Goal: Transaction & Acquisition: Subscribe to service/newsletter

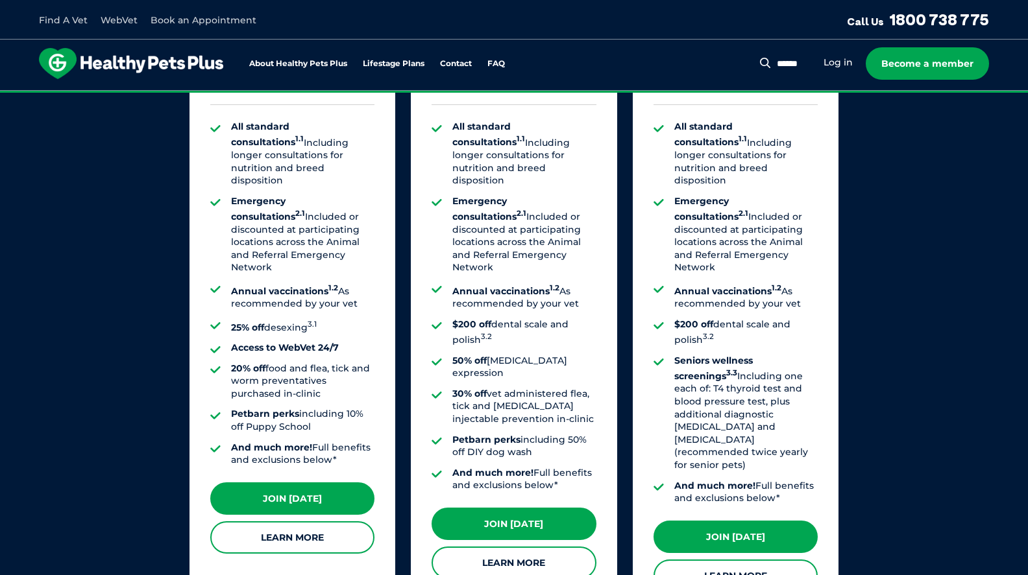
scroll to position [1036, 0]
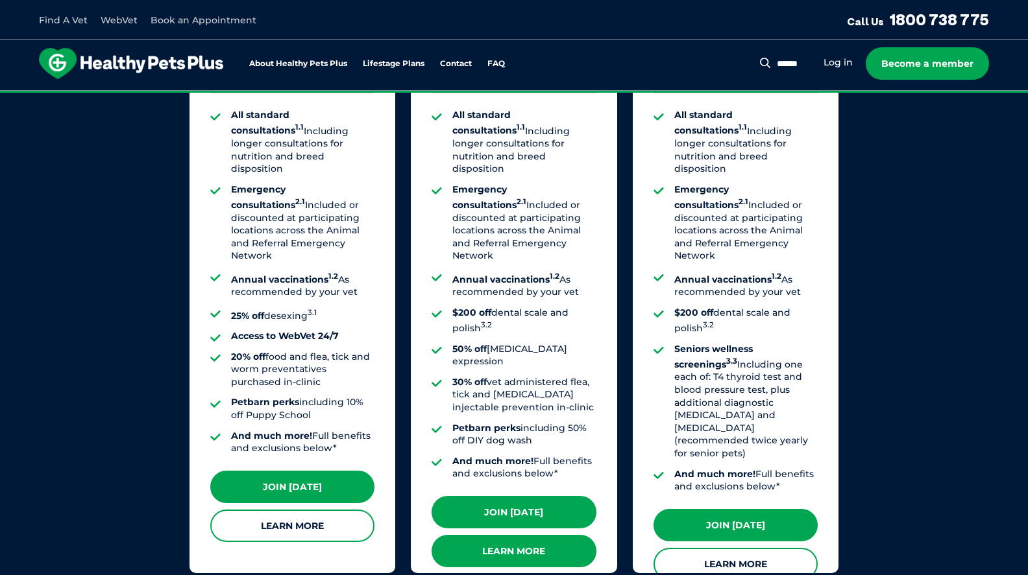
click at [491, 535] on link "Learn More" at bounding box center [513, 551] width 164 height 32
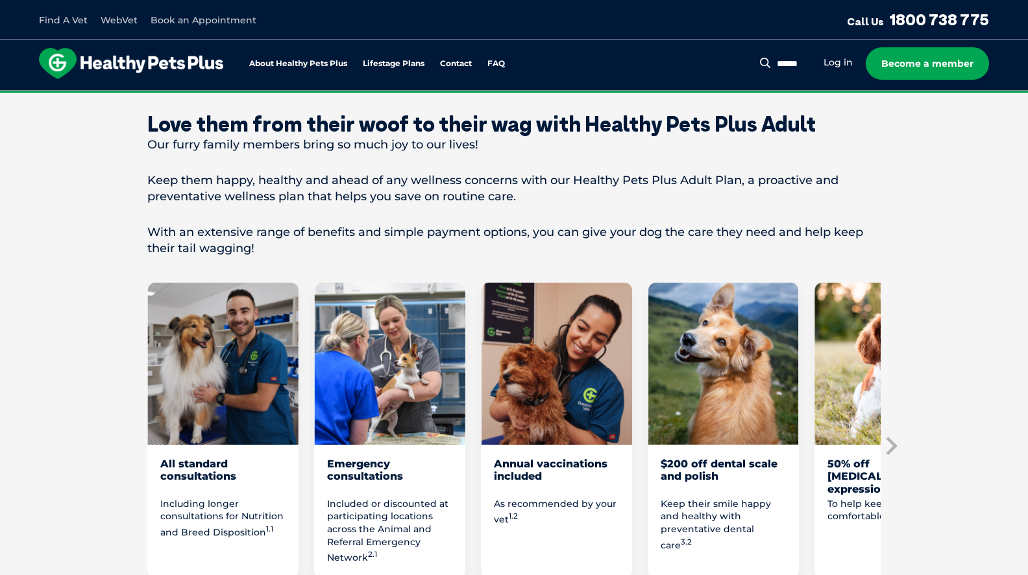
scroll to position [525, 0]
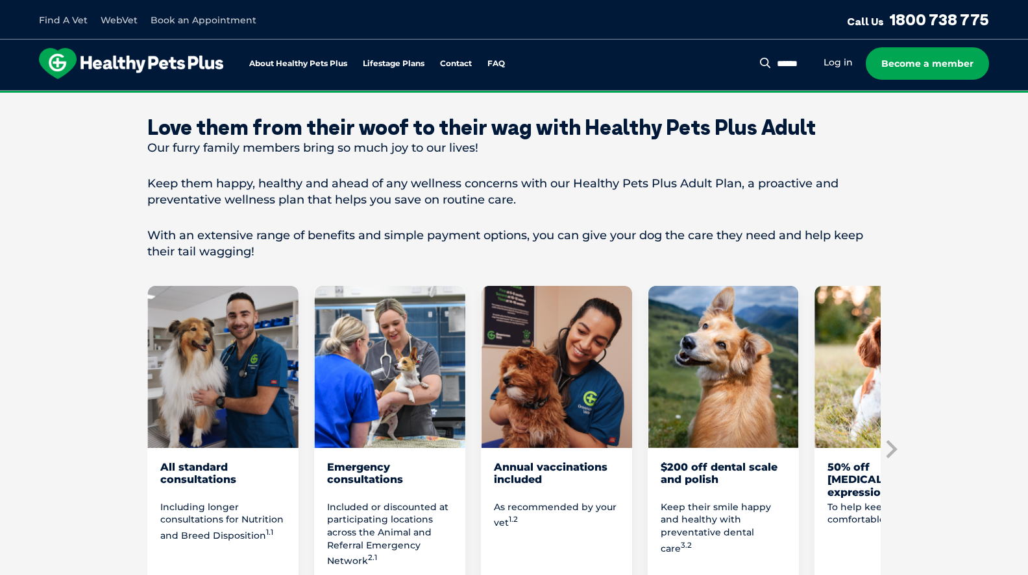
click at [191, 481] on div "All standard consultations" at bounding box center [222, 480] width 125 height 38
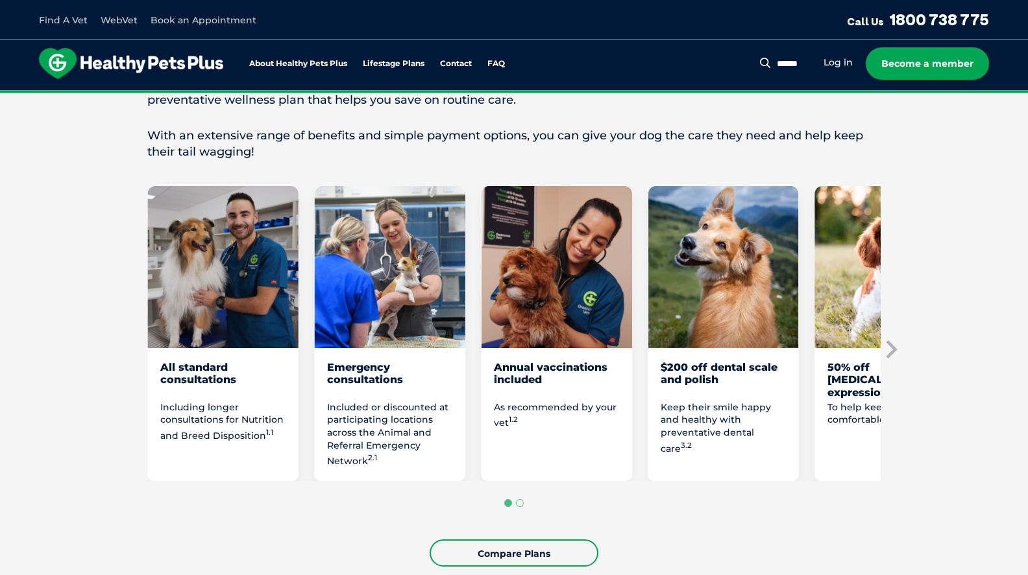
scroll to position [628, 0]
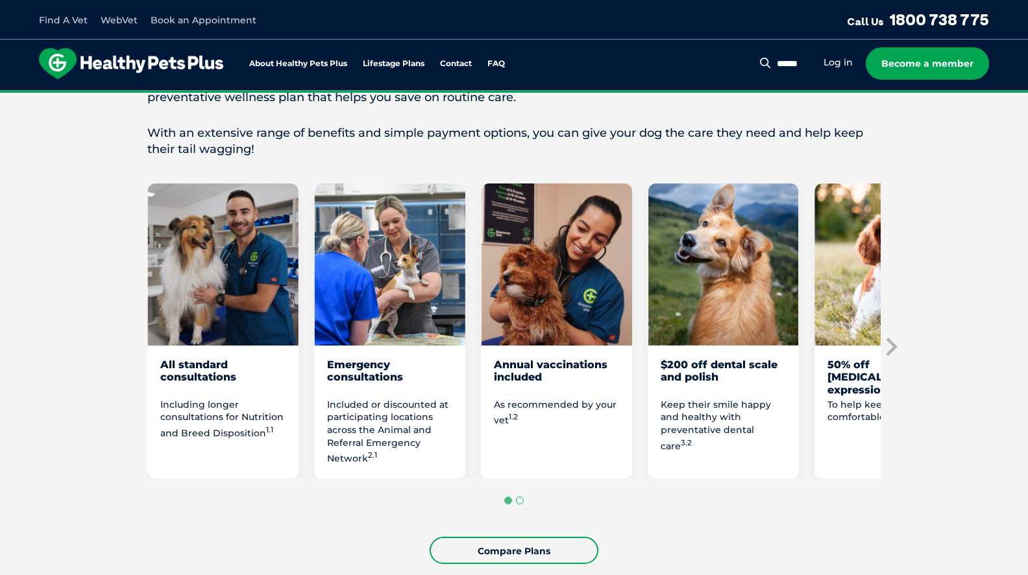
click at [518, 497] on button "Go to page 2" at bounding box center [520, 501] width 8 height 8
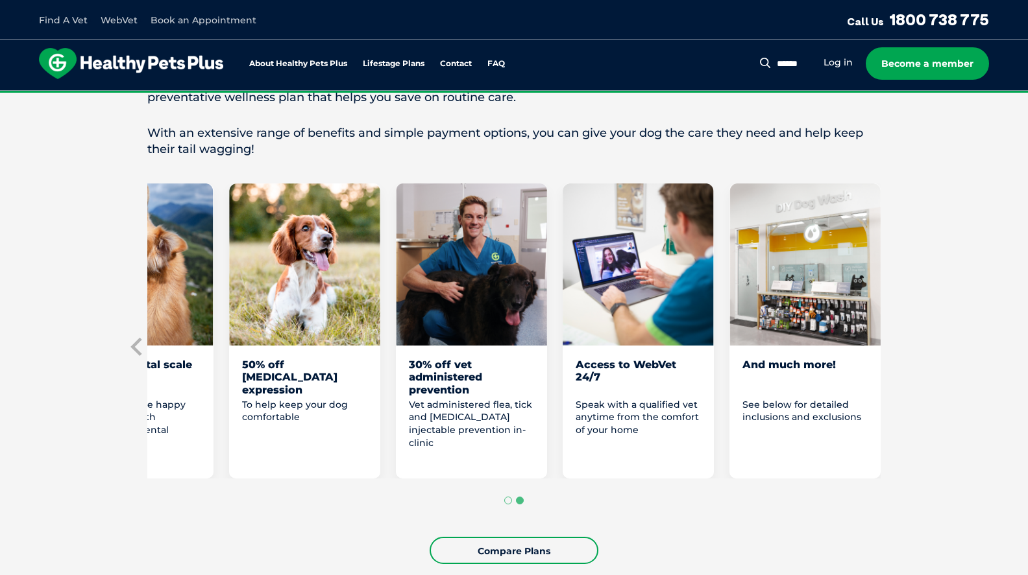
click at [760, 388] on div "And much more!" at bounding box center [804, 378] width 125 height 38
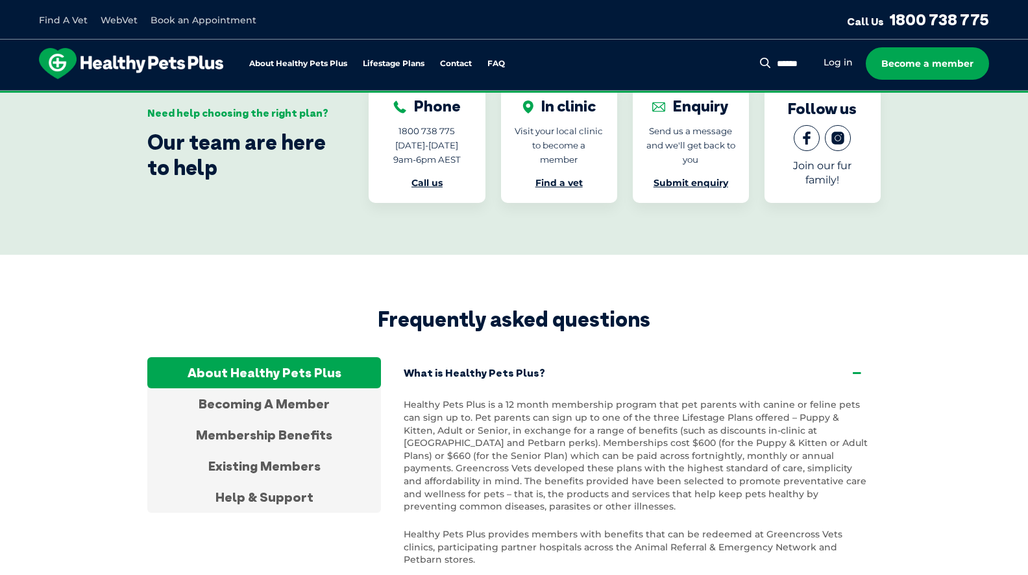
scroll to position [4134, 0]
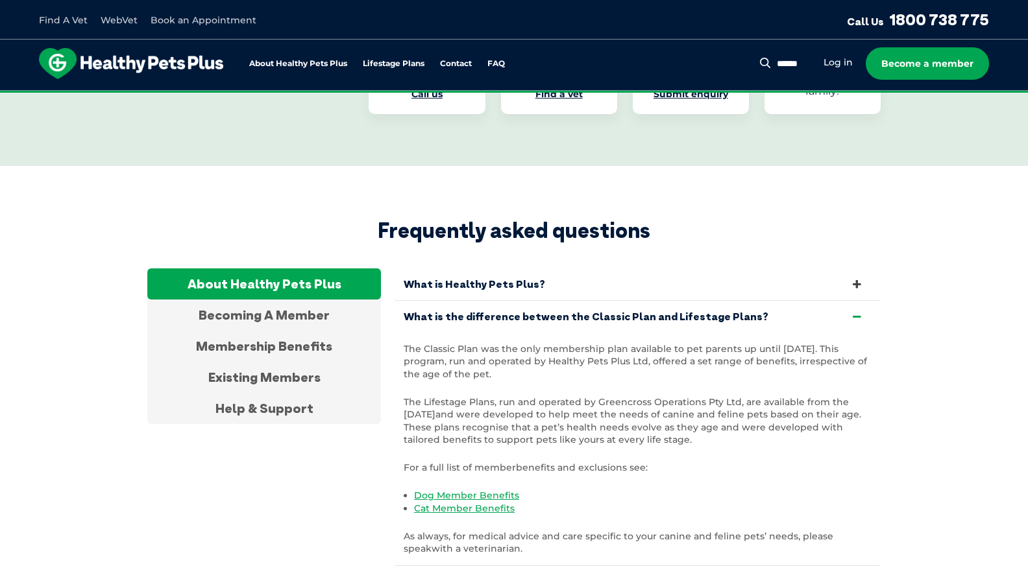
scroll to position [4264, 0]
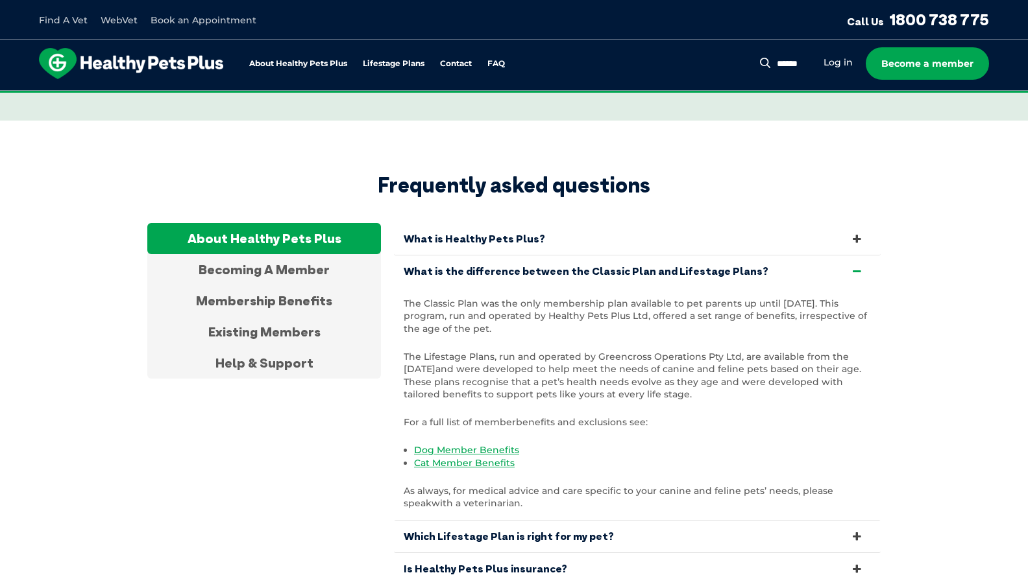
click at [442, 521] on link "Which Lifestage Plan is right for my pet?" at bounding box center [637, 537] width 487 height 32
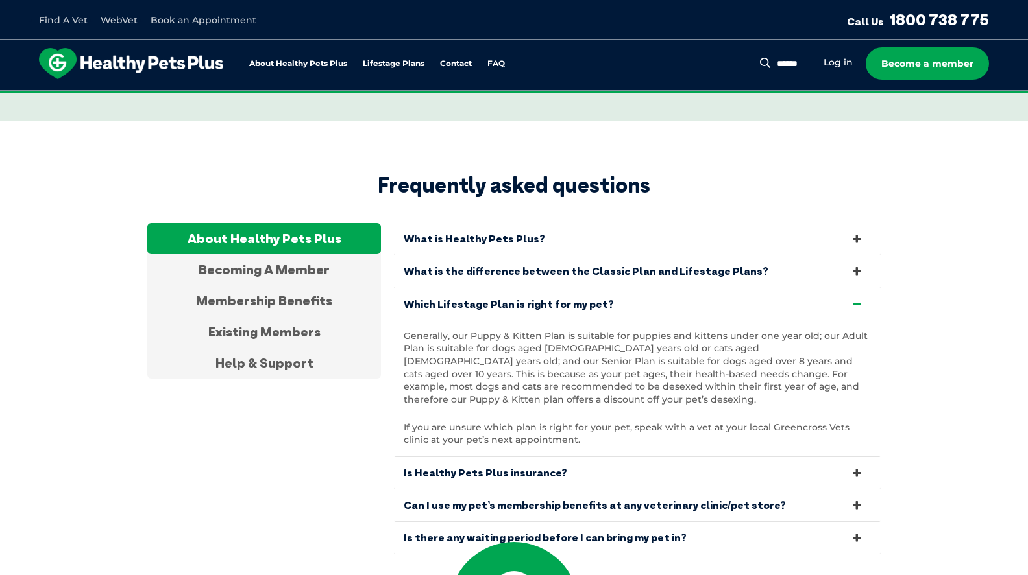
click at [470, 457] on link "Is Healthy Pets Plus insurance?" at bounding box center [637, 473] width 487 height 32
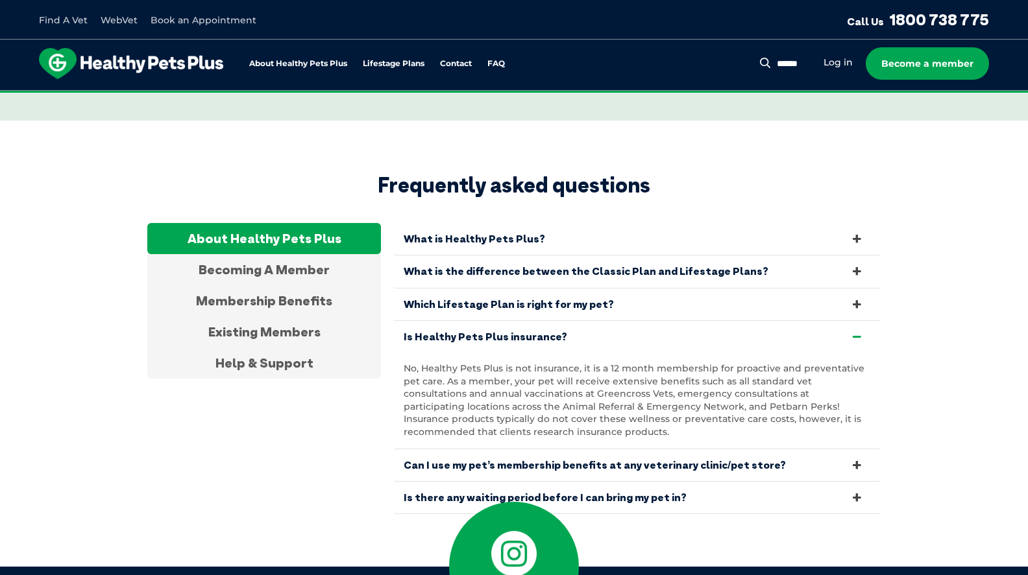
click at [470, 450] on link "Can I use my pet’s membership benefits at any veterinary clinic/pet store?" at bounding box center [637, 466] width 487 height 32
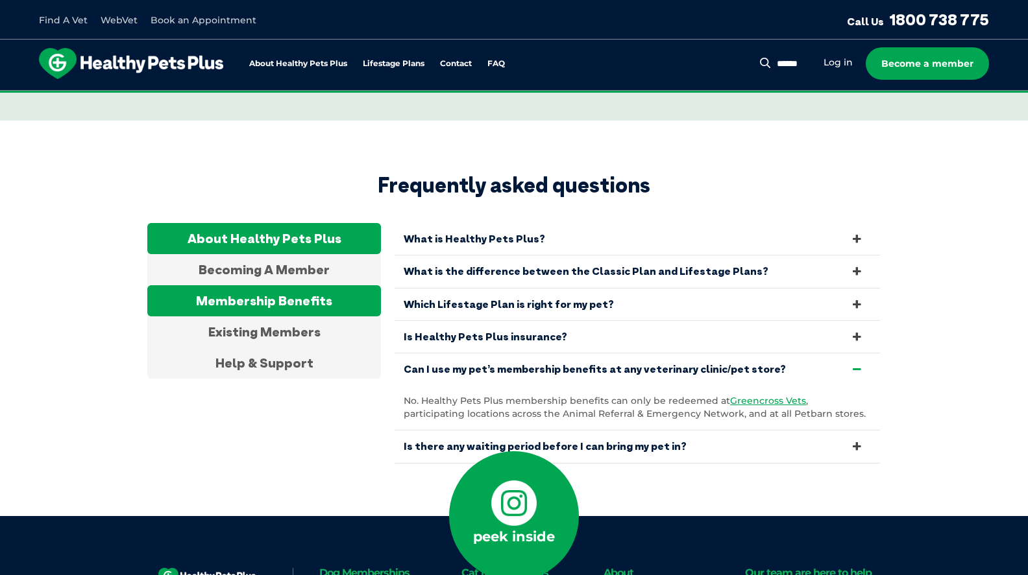
click at [299, 285] on div "Membership Benefits" at bounding box center [264, 300] width 234 height 31
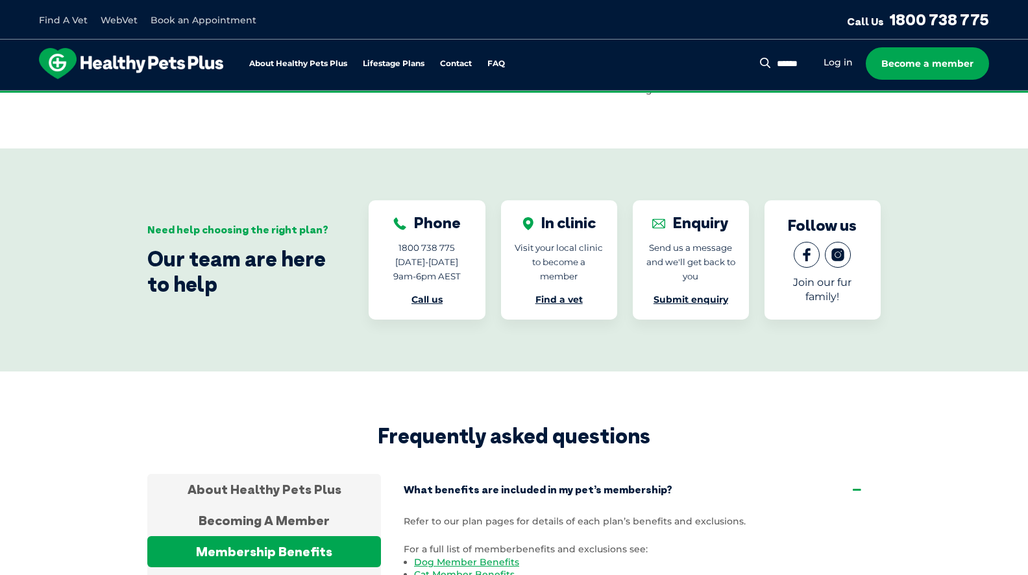
scroll to position [4017, 0]
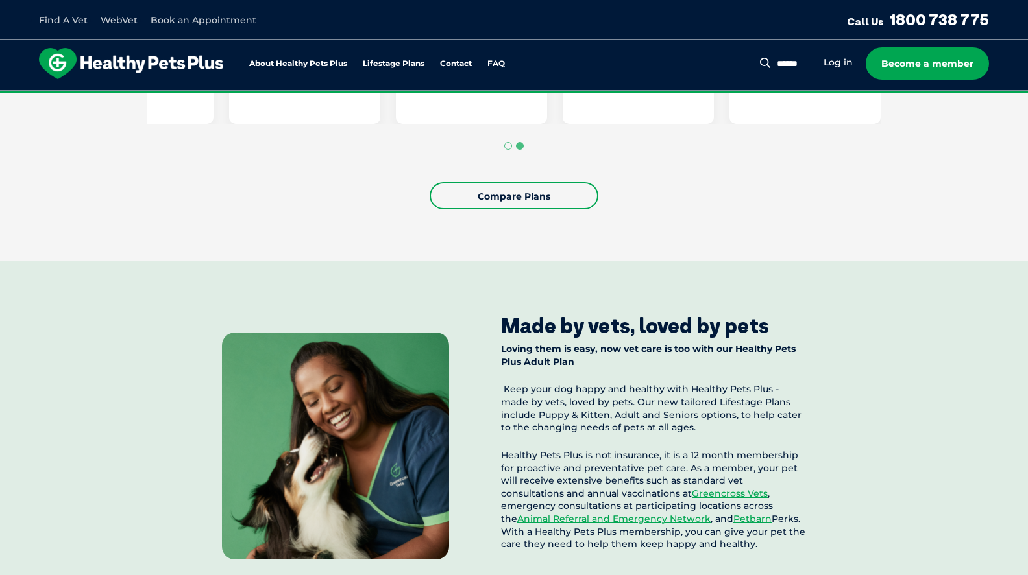
scroll to position [978, 0]
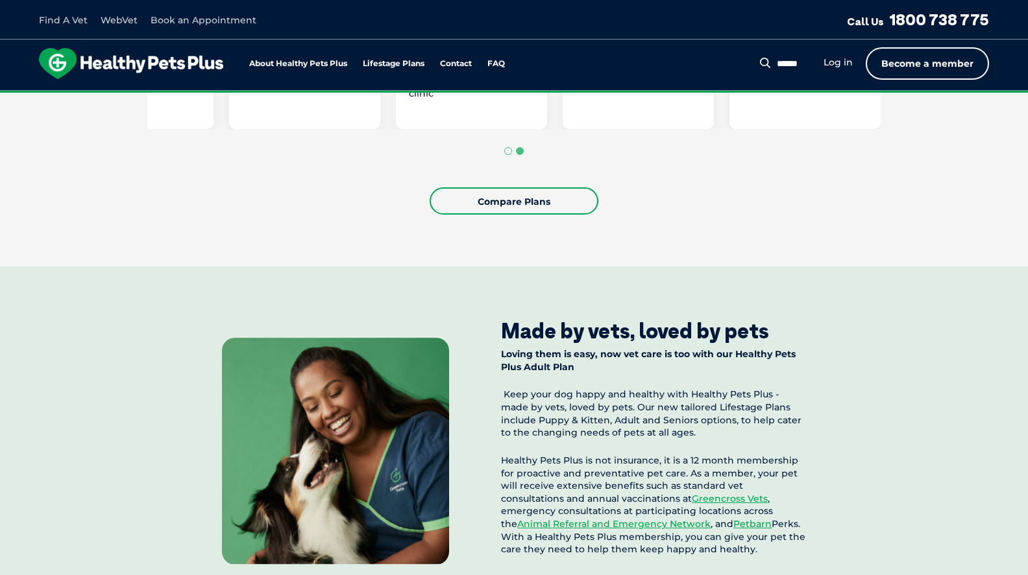
click at [896, 75] on link "Become a member" at bounding box center [926, 63] width 123 height 32
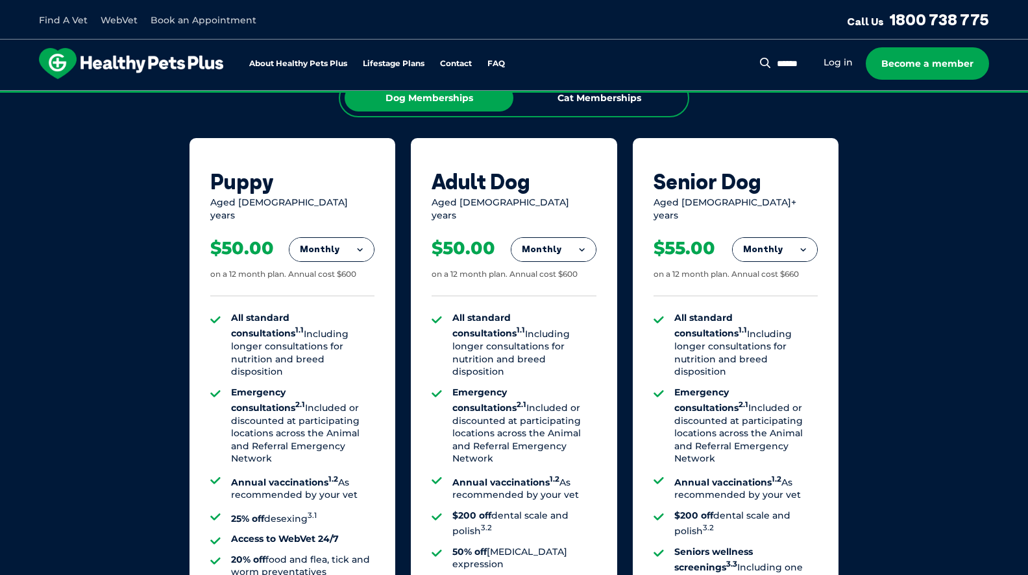
scroll to position [871, 0]
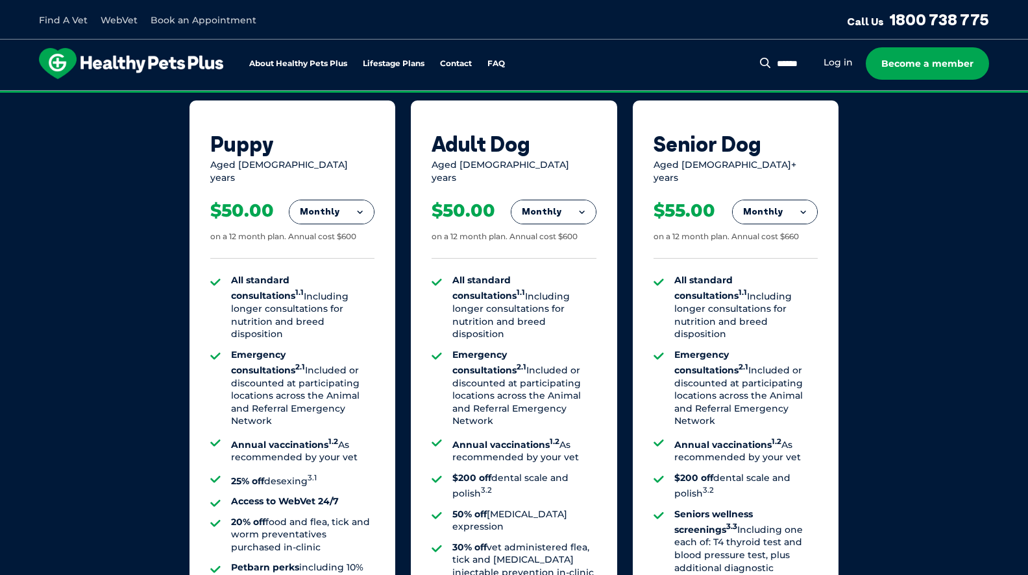
click at [570, 200] on button "Monthly" at bounding box center [553, 211] width 84 height 23
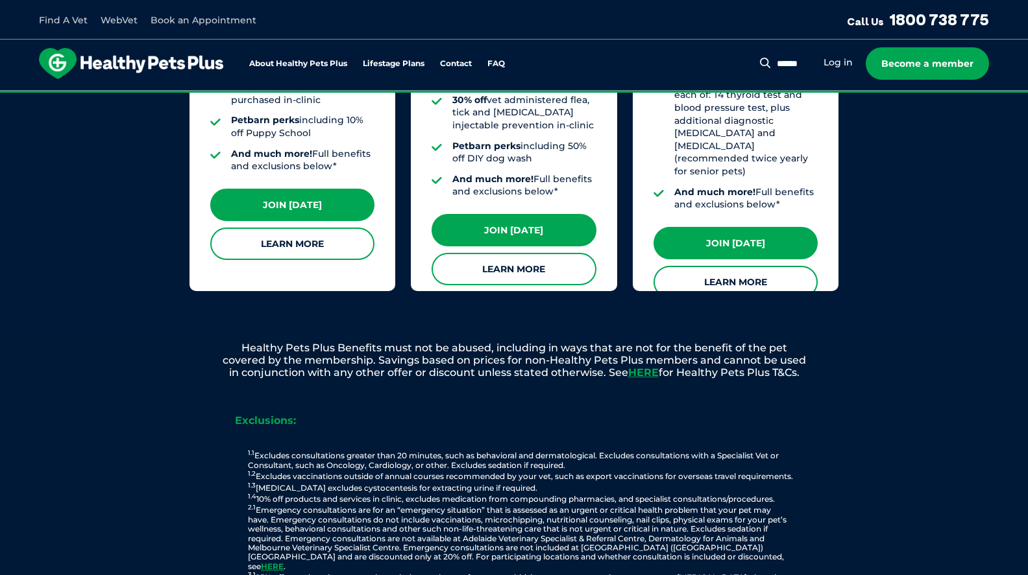
scroll to position [1330, 0]
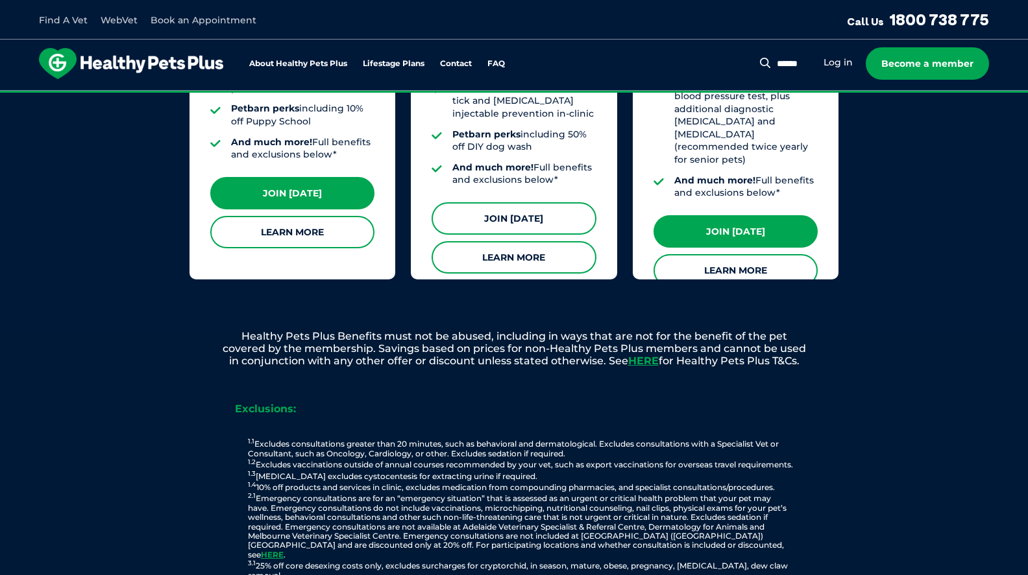
click at [513, 202] on link "Join [DATE]" at bounding box center [513, 218] width 164 height 32
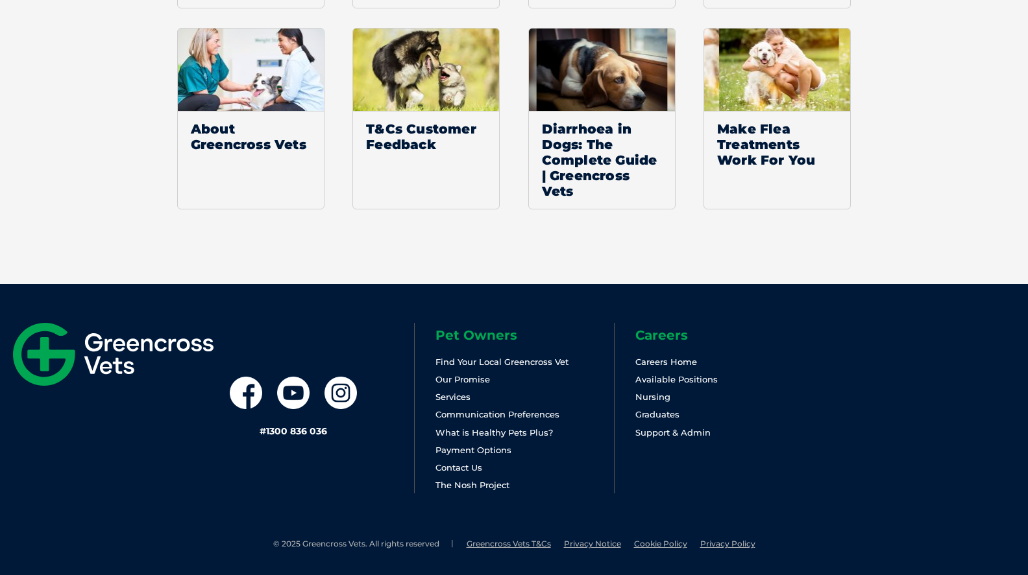
scroll to position [1584, 0]
click at [245, 390] on icon at bounding box center [246, 393] width 32 height 32
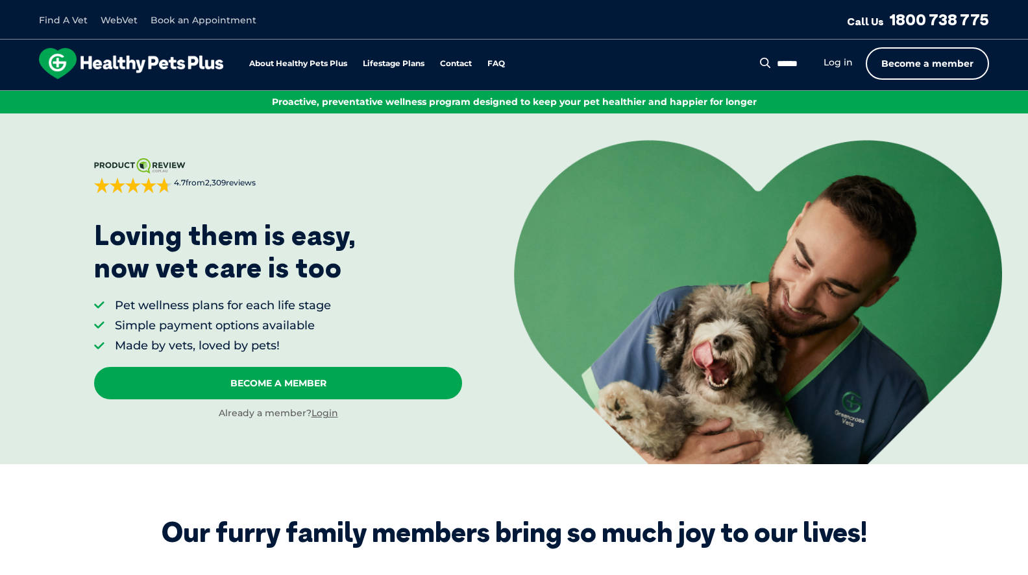
click at [891, 60] on link "Become a member" at bounding box center [926, 63] width 123 height 32
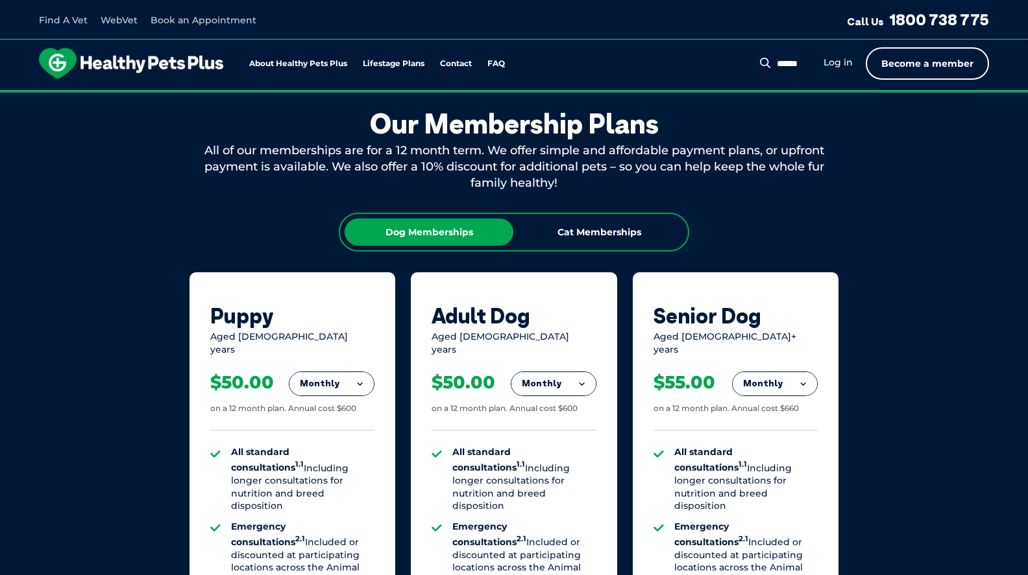
scroll to position [702, 0]
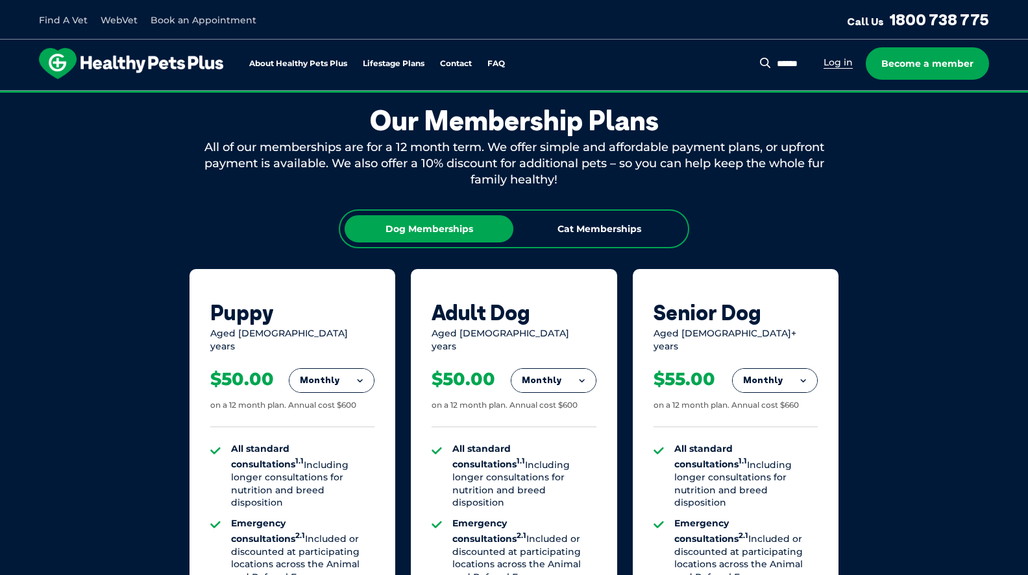
click at [841, 66] on link "Log in" at bounding box center [837, 62] width 29 height 12
